Goal: Task Accomplishment & Management: Manage account settings

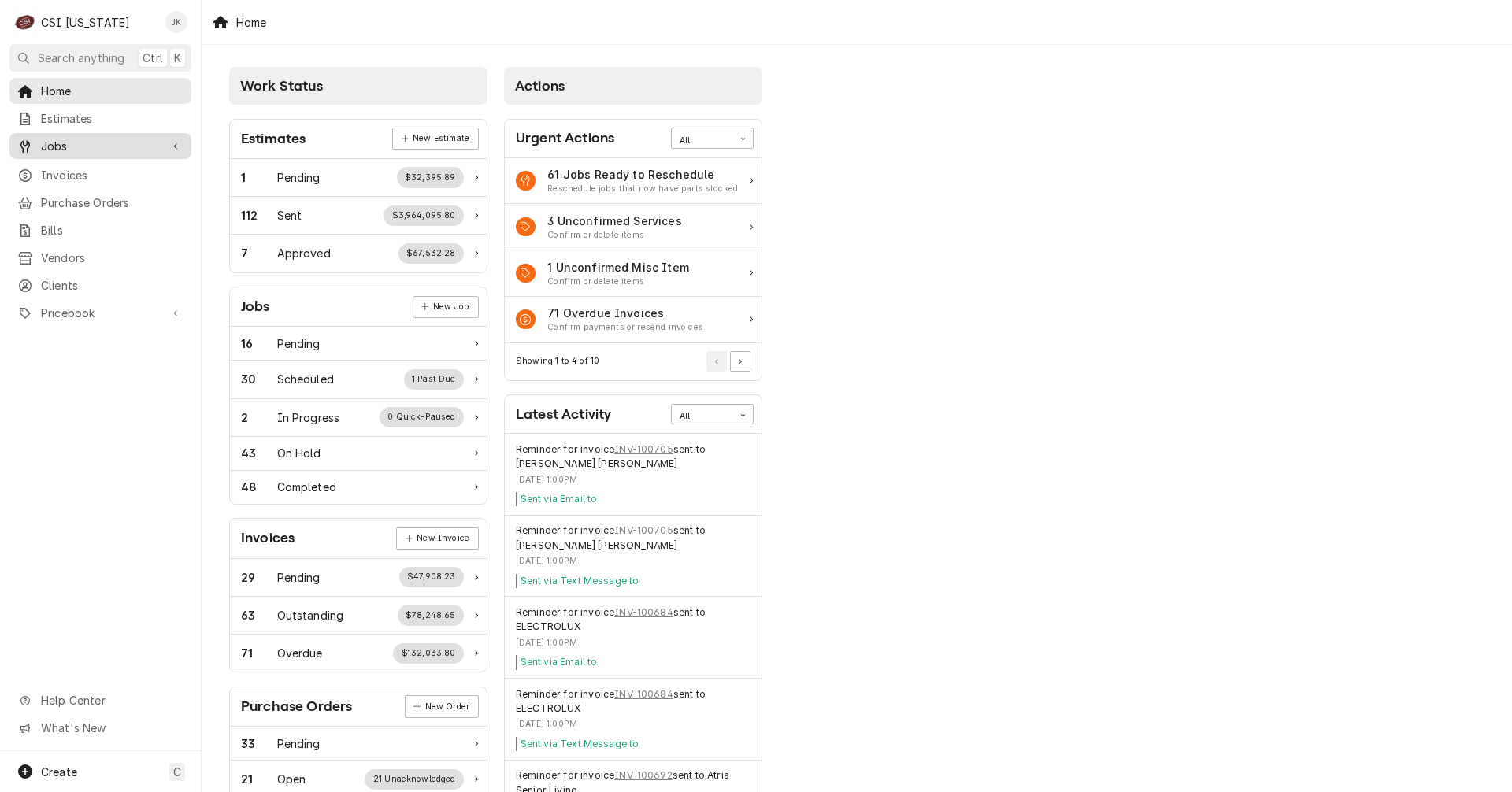
click at [92, 137] on span "Jobs" at bounding box center [101, 146] width 119 height 17
click at [86, 171] on span "Jobs" at bounding box center [112, 174] width 142 height 17
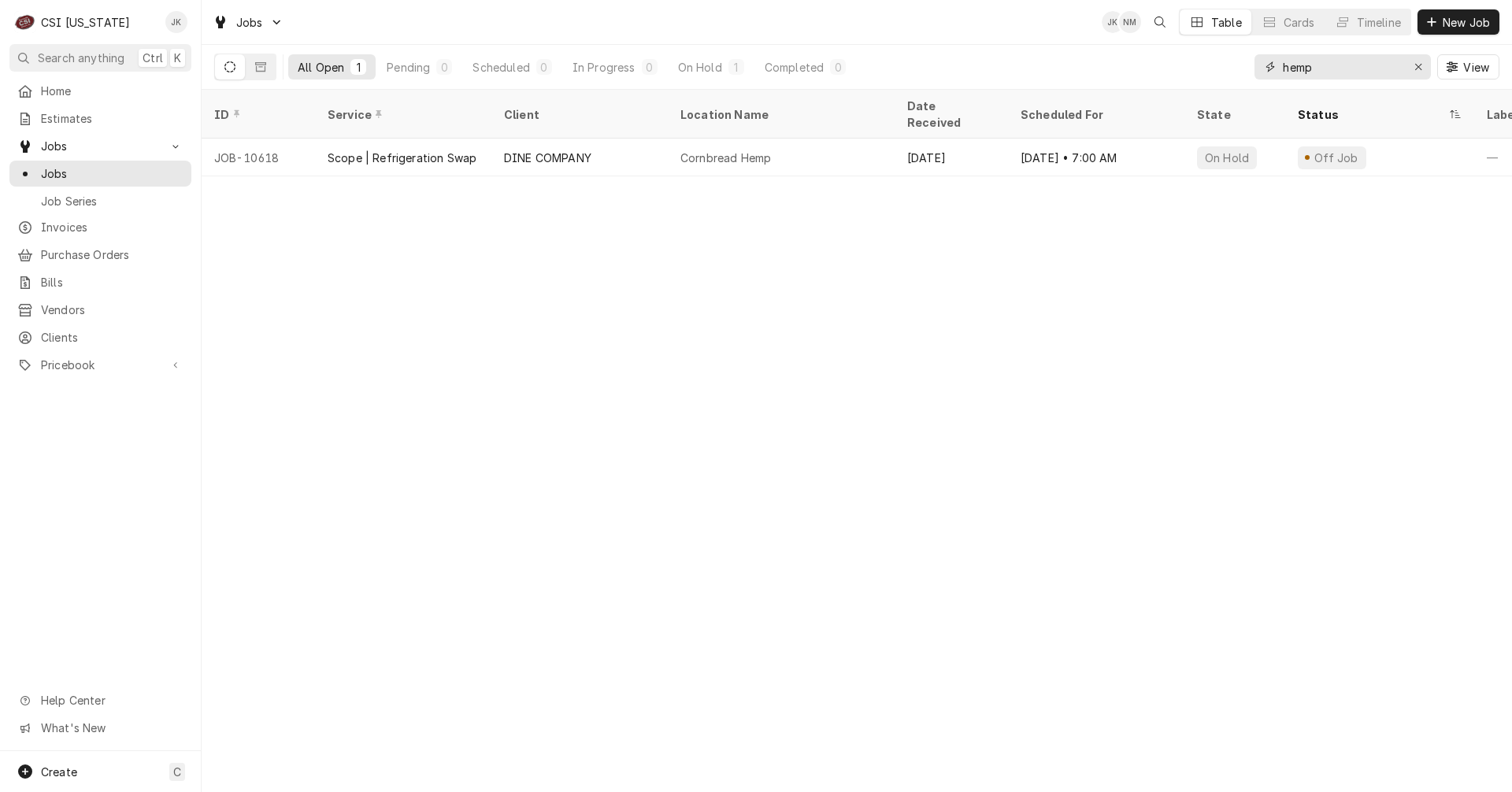
drag, startPoint x: 1347, startPoint y: 64, endPoint x: 1173, endPoint y: 67, distance: 174.0
click at [1178, 68] on div "All Open 1 Pending 0 Scheduled 0 In Progress 0 On Hold 1 Completed 0 hemp View" at bounding box center [857, 67] width 1285 height 44
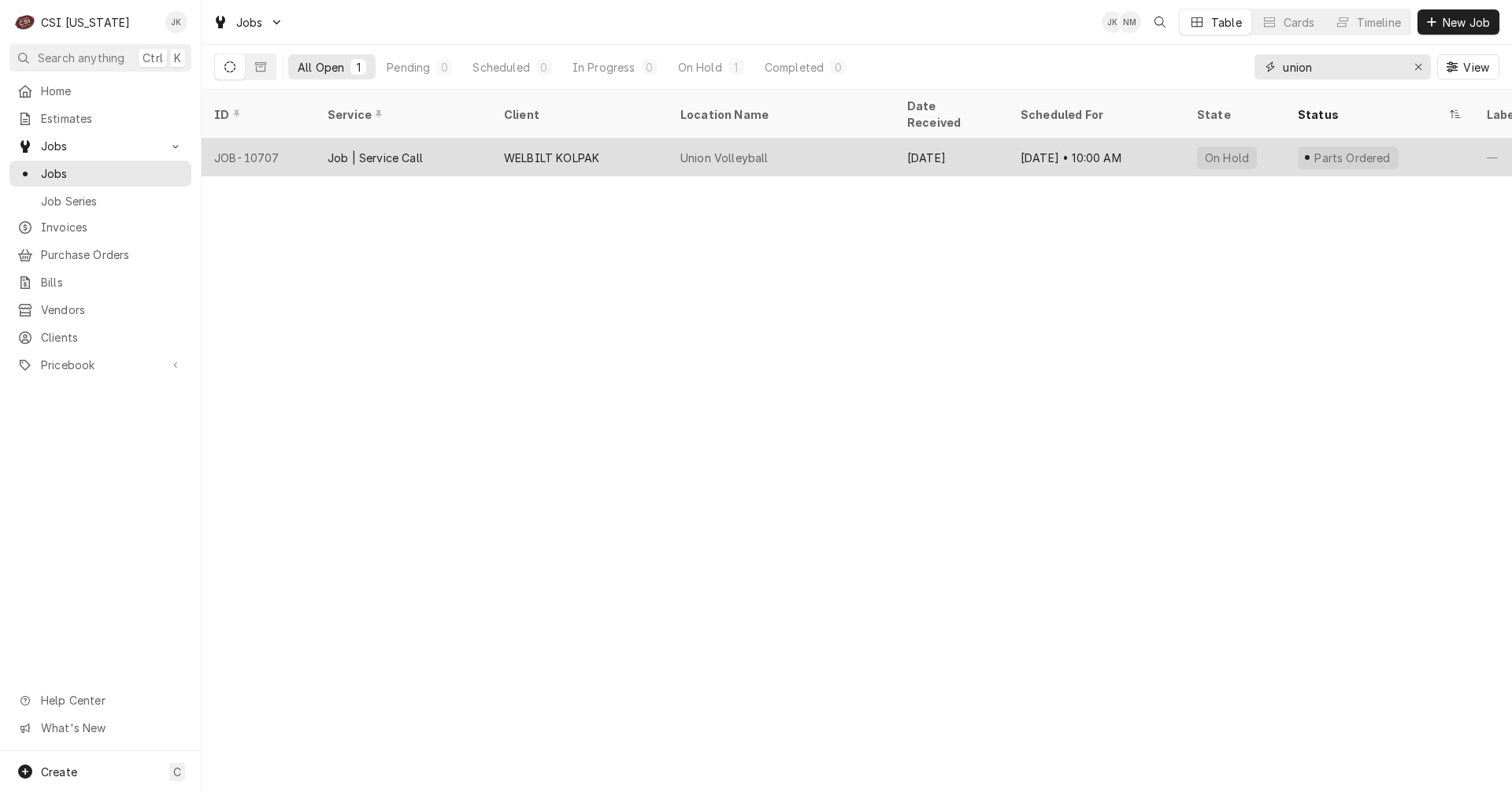
type input "union"
click at [623, 144] on div "WELBILT KOLPAK" at bounding box center [579, 157] width 176 height 38
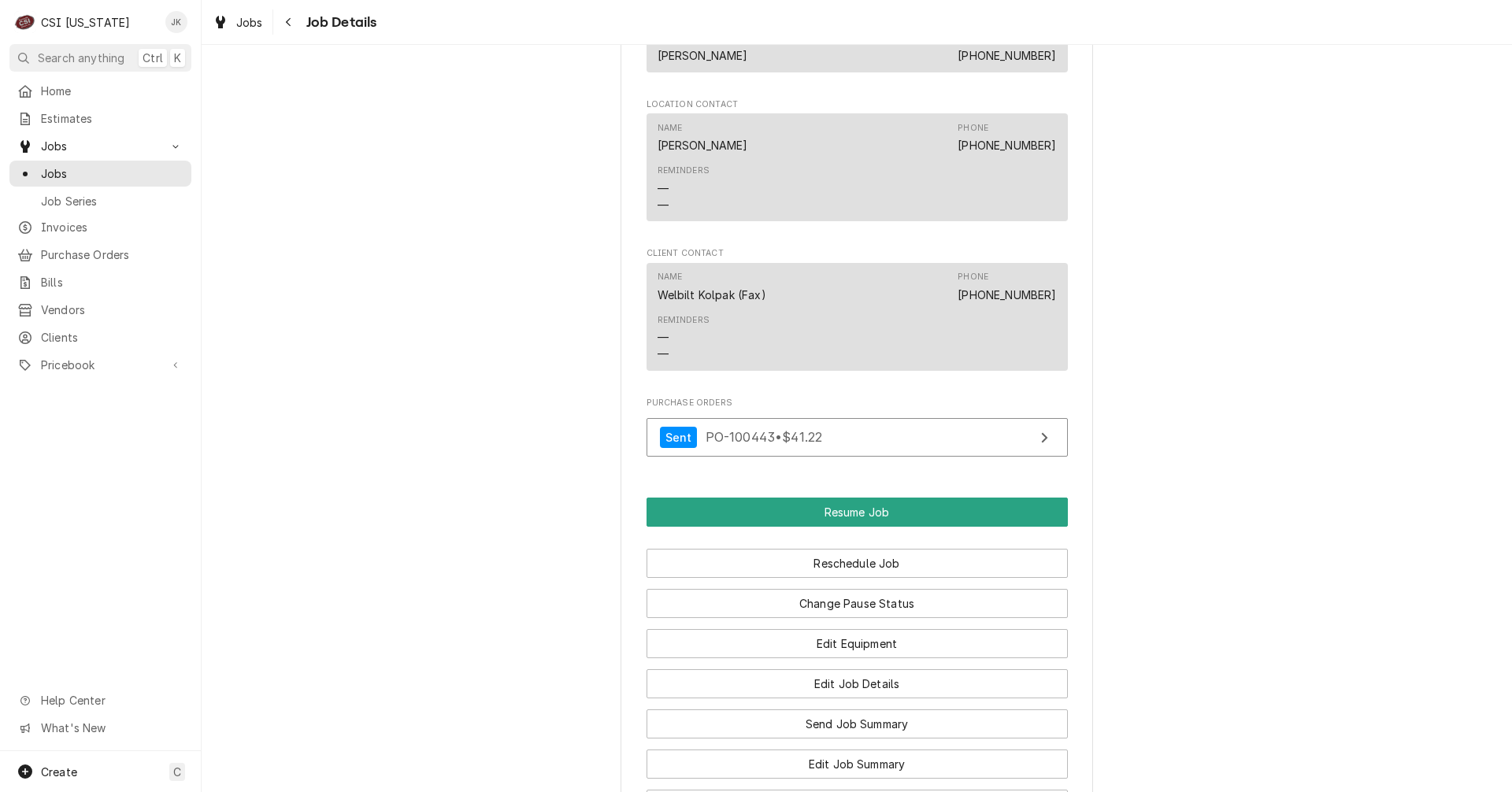
scroll to position [1339, 0]
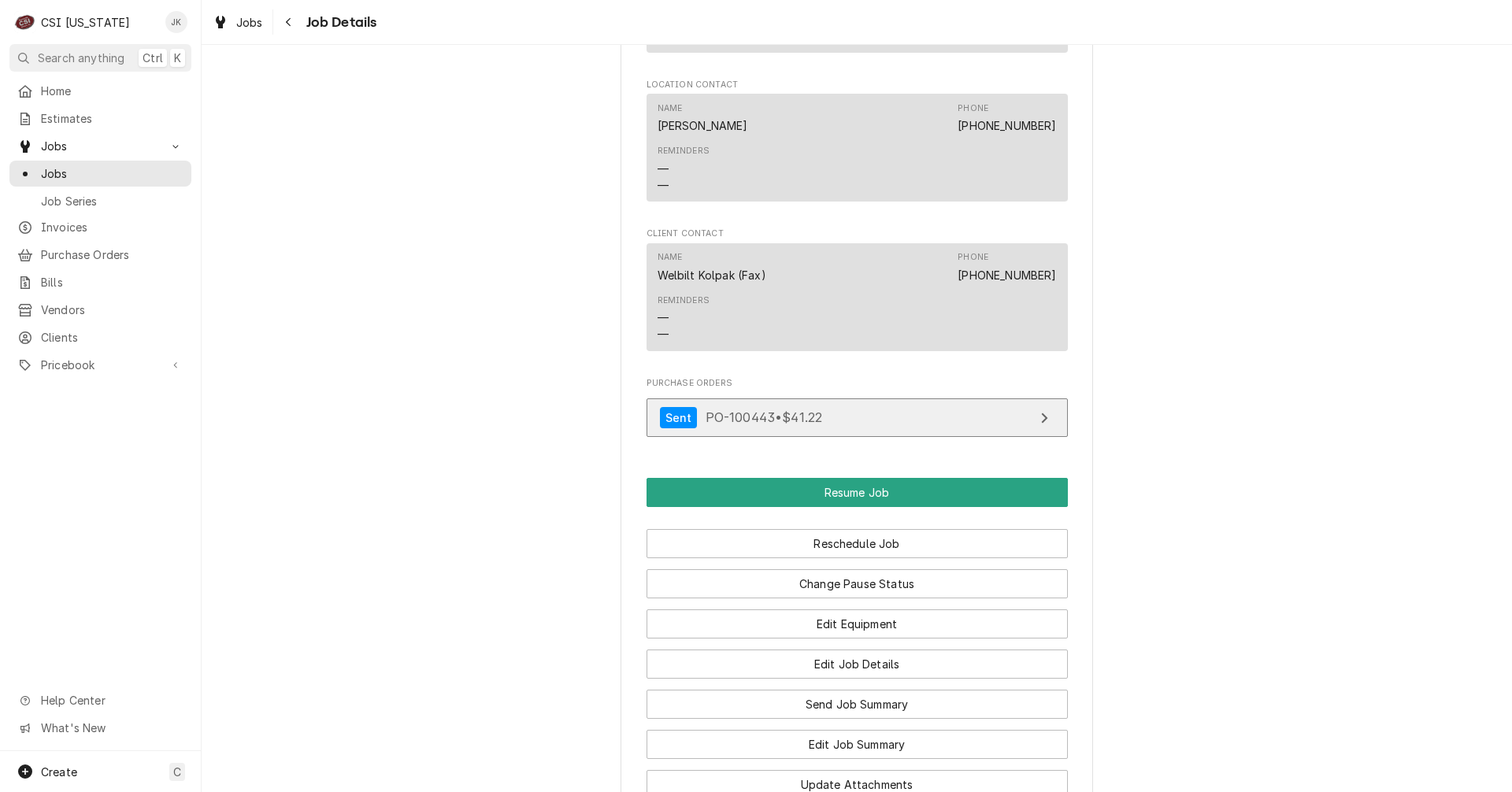
click at [711, 425] on span "PO-100443 • $41.22" at bounding box center [764, 417] width 117 height 16
